Goal: Navigation & Orientation: Find specific page/section

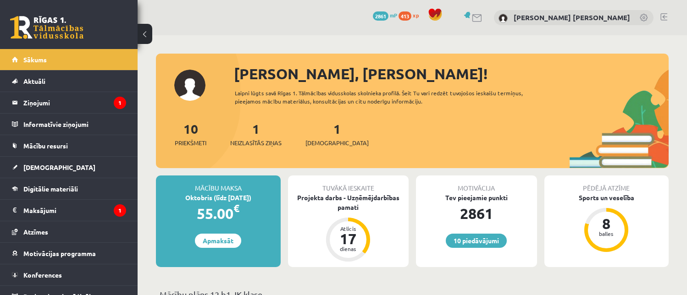
click at [83, 51] on link "Sākums" at bounding box center [69, 59] width 114 height 21
click at [66, 55] on link "Sākums" at bounding box center [69, 59] width 114 height 21
click at [44, 56] on span "Sākums" at bounding box center [34, 59] width 23 height 8
click at [74, 216] on legend "Maksājumi 1" at bounding box center [74, 210] width 103 height 21
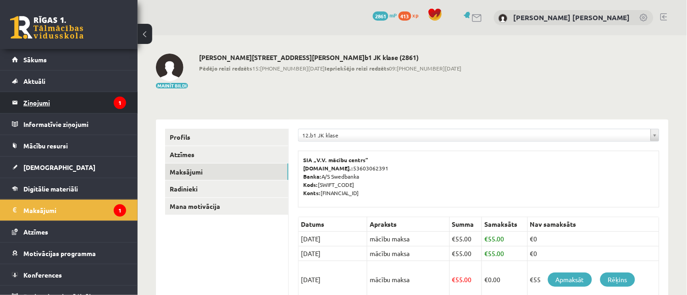
click at [79, 105] on legend "Ziņojumi 1" at bounding box center [74, 102] width 103 height 21
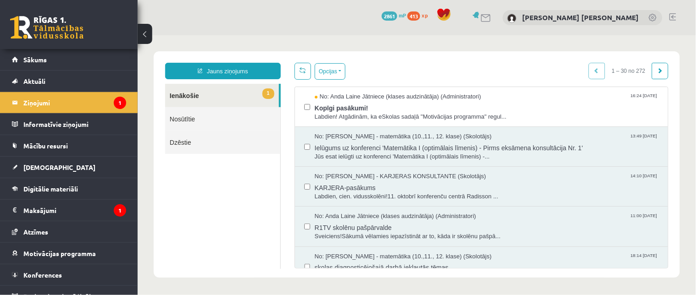
scroll to position [12, 0]
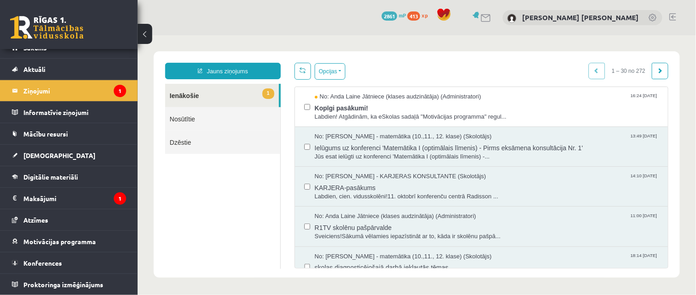
drag, startPoint x: 0, startPoint y: 203, endPoint x: 14, endPoint y: 231, distance: 31.2
